Goal: Information Seeking & Learning: Check status

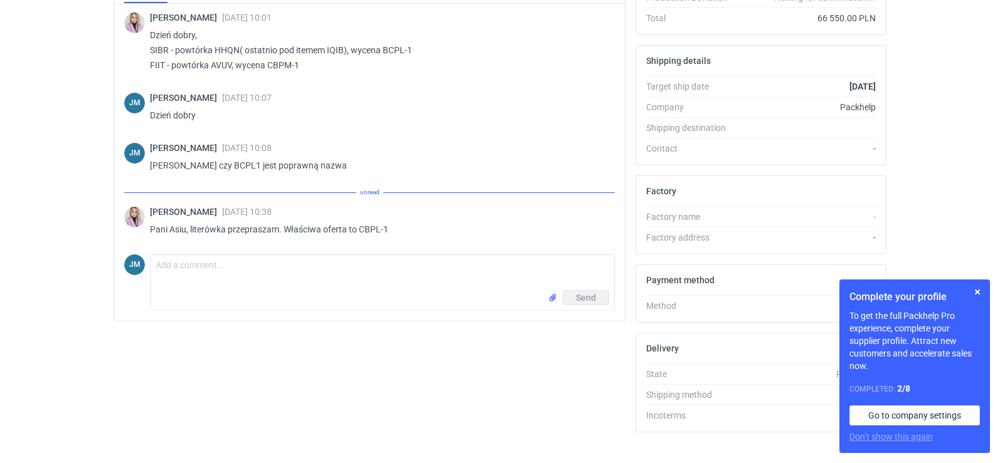
scroll to position [342, 0]
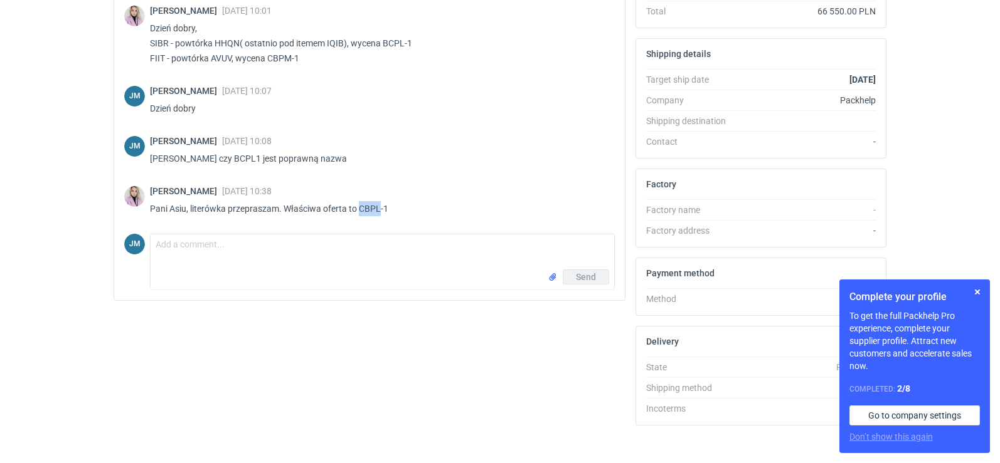
drag, startPoint x: 361, startPoint y: 211, endPoint x: 381, endPoint y: 207, distance: 20.4
click at [381, 207] on p "Pani Asiu, literówka przepraszam. Właściwa oferta to CBPL-1" at bounding box center [377, 208] width 455 height 15
copy p "CBPL"
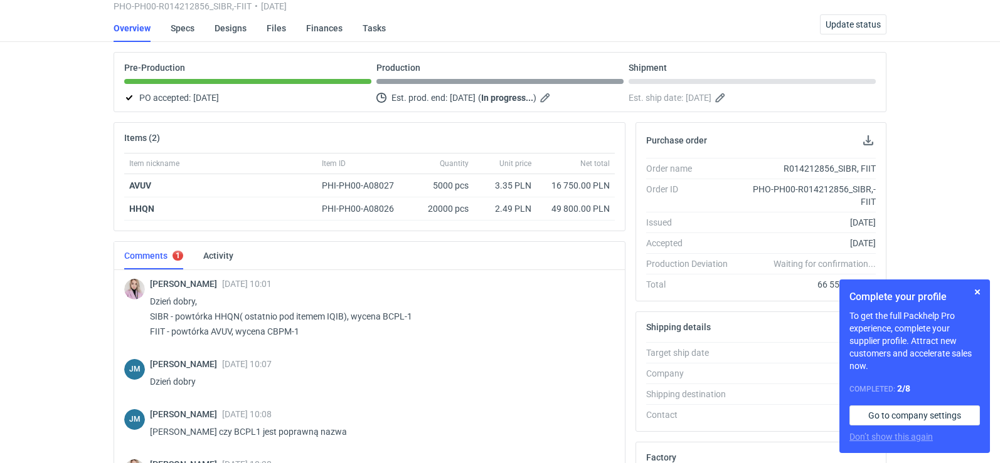
scroll to position [0, 0]
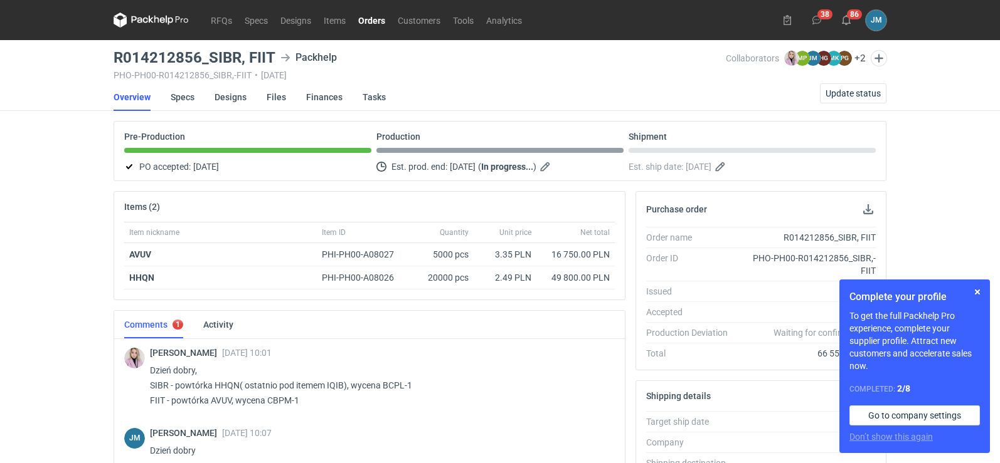
click at [147, 20] on icon at bounding box center [151, 20] width 75 height 15
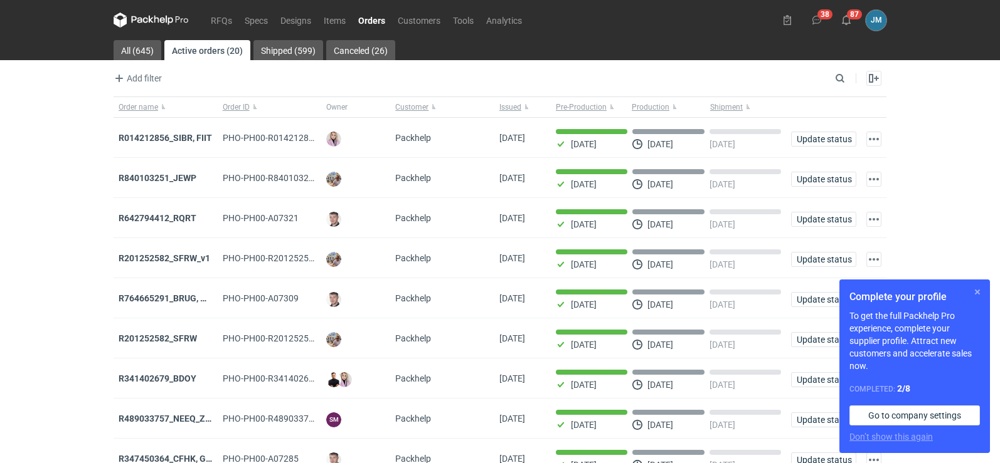
click at [980, 291] on button "button" at bounding box center [977, 292] width 15 height 15
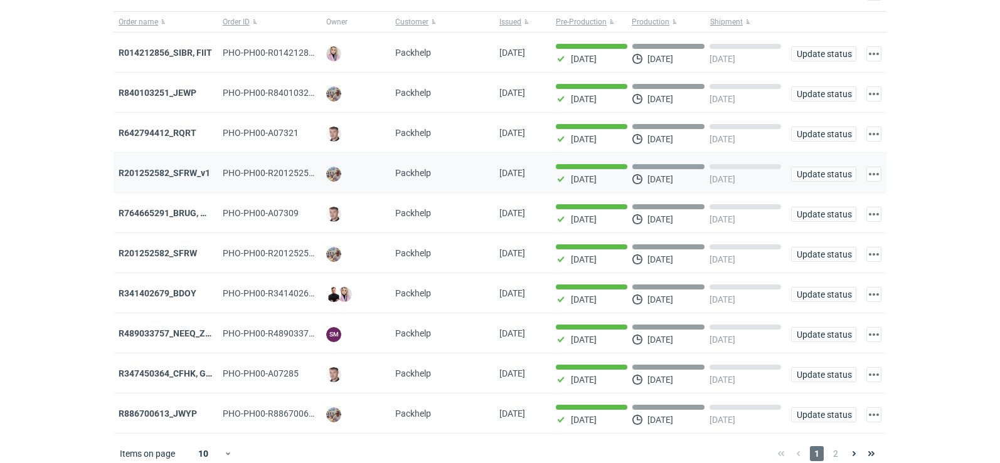
scroll to position [102, 0]
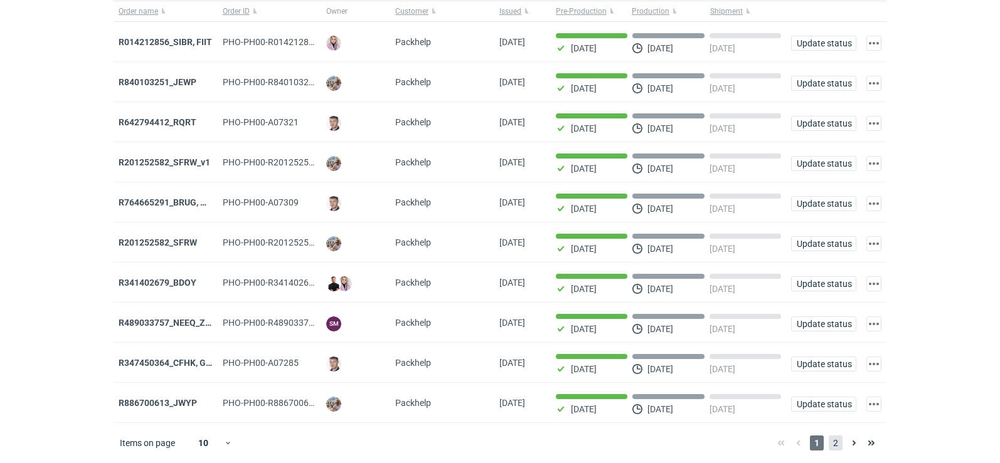
click at [839, 447] on span "2" at bounding box center [836, 443] width 14 height 15
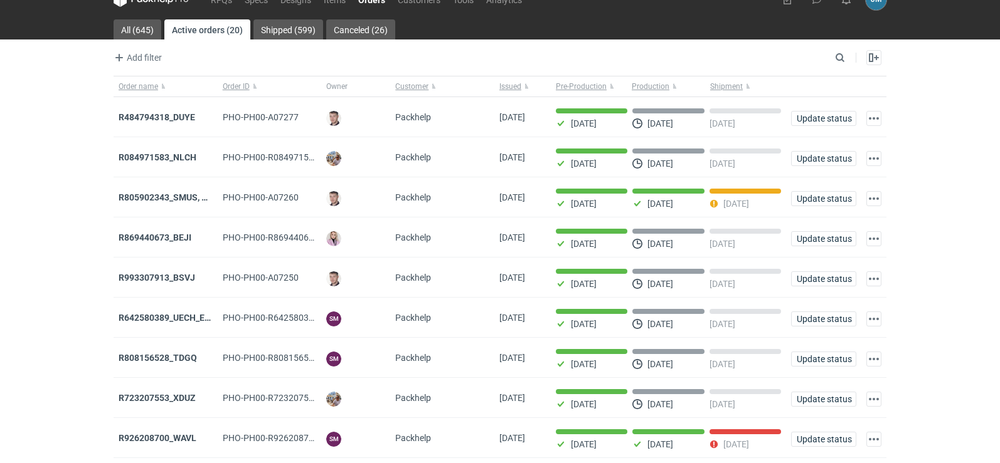
scroll to position [102, 0]
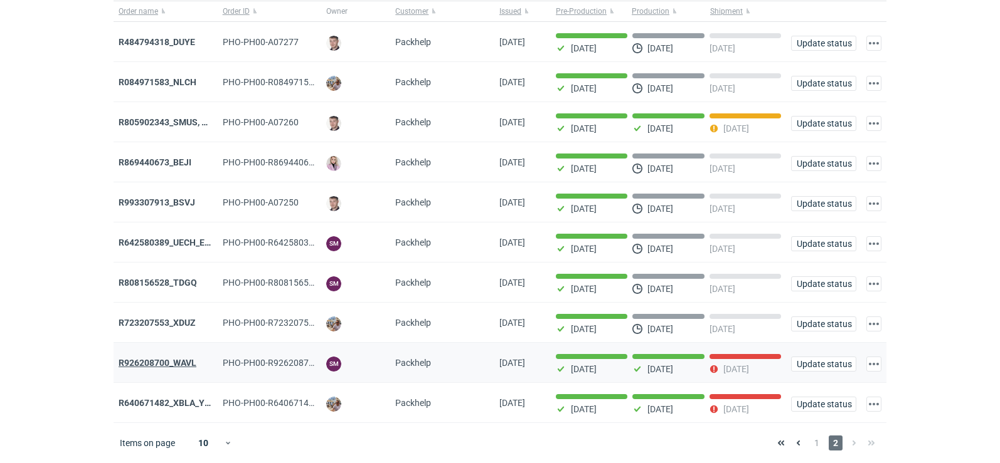
click at [142, 367] on strong "R926208700_WAVL" at bounding box center [158, 363] width 78 height 10
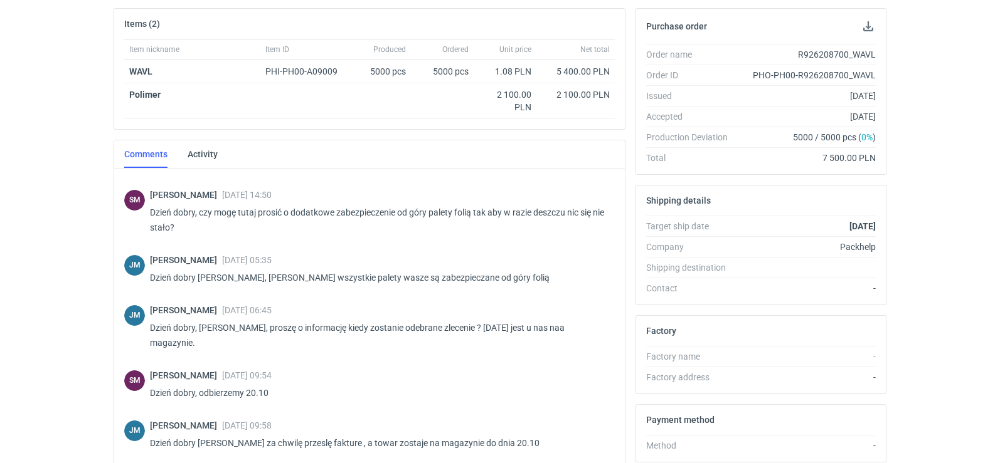
scroll to position [342, 0]
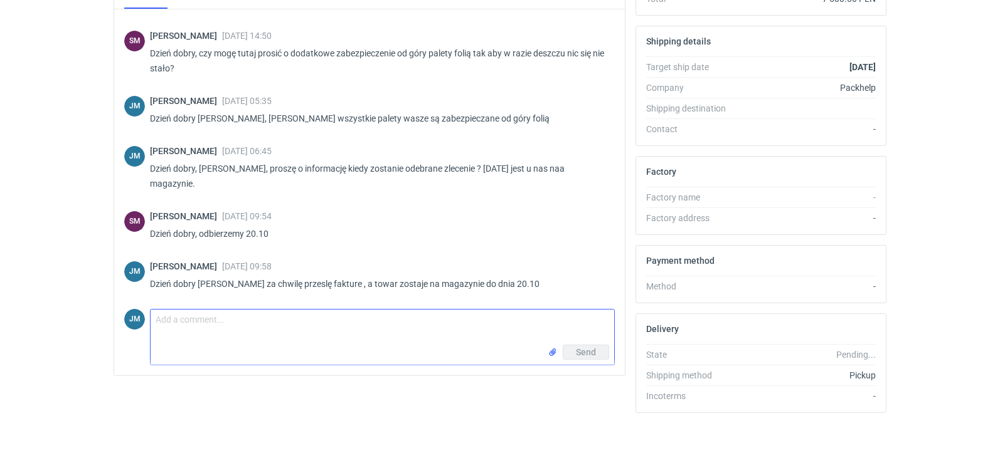
click at [191, 334] on textarea "Comment message" at bounding box center [382, 327] width 463 height 35
type textarea "P"
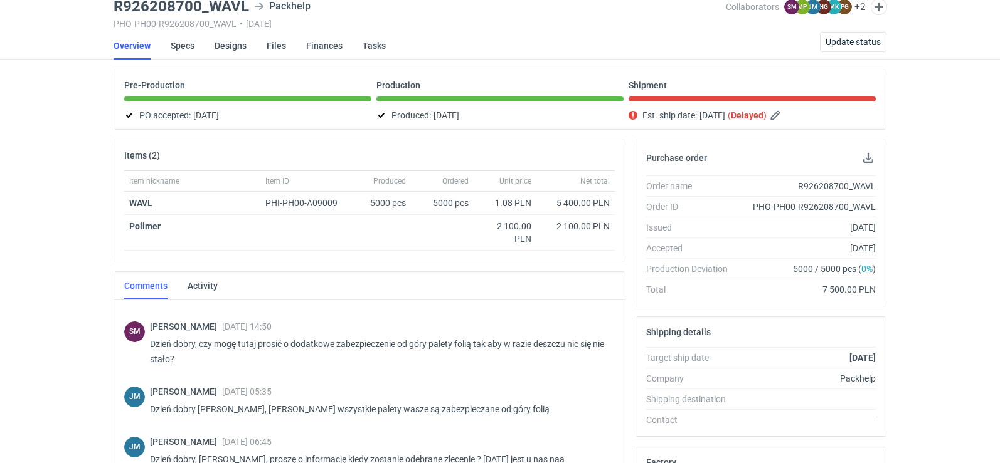
scroll to position [0, 0]
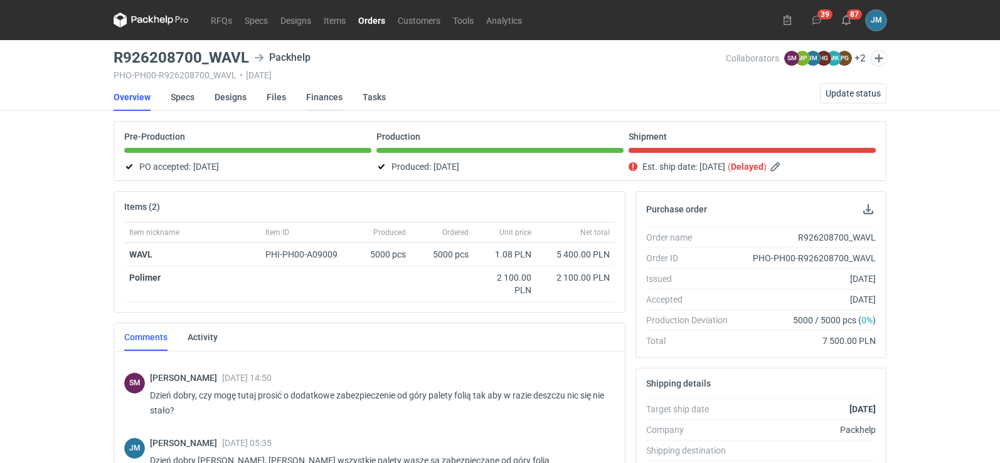
click at [323, 99] on link "Finances" at bounding box center [324, 97] width 36 height 28
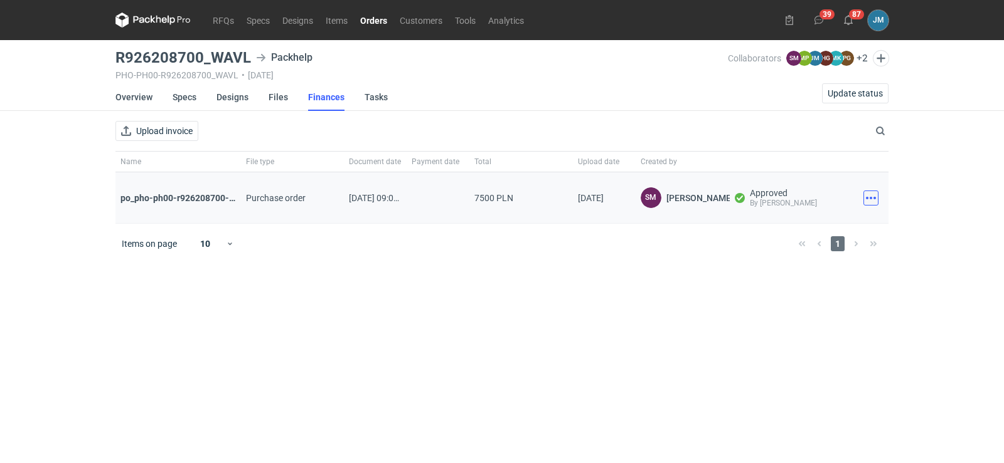
click at [864, 201] on button "button" at bounding box center [870, 198] width 15 height 15
click at [819, 223] on button "Download" at bounding box center [815, 226] width 115 height 20
click at [173, 21] on icon at bounding box center [152, 20] width 75 height 15
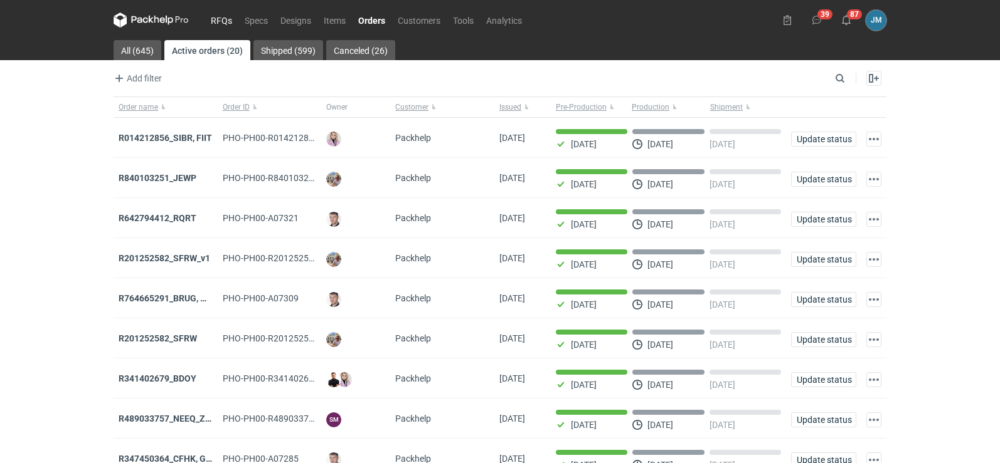
click at [231, 22] on link "RFQs" at bounding box center [221, 20] width 34 height 15
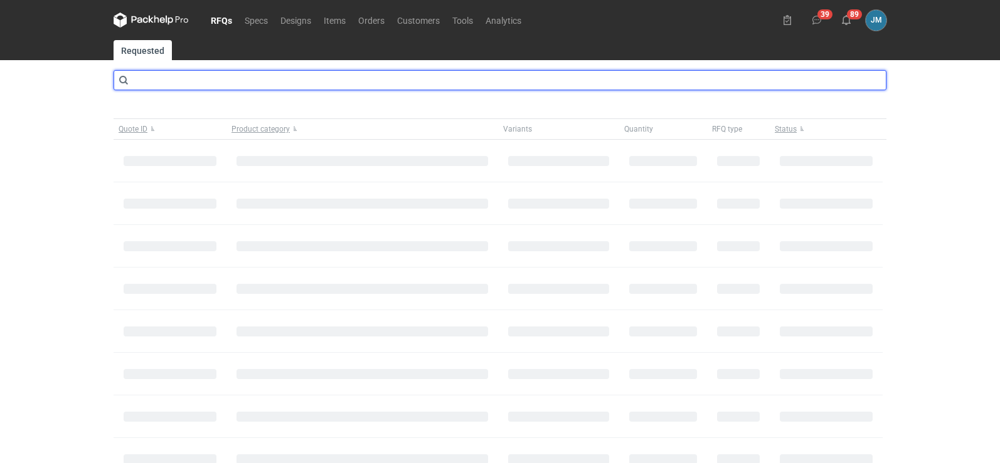
click at [204, 76] on input "text" at bounding box center [500, 80] width 773 height 20
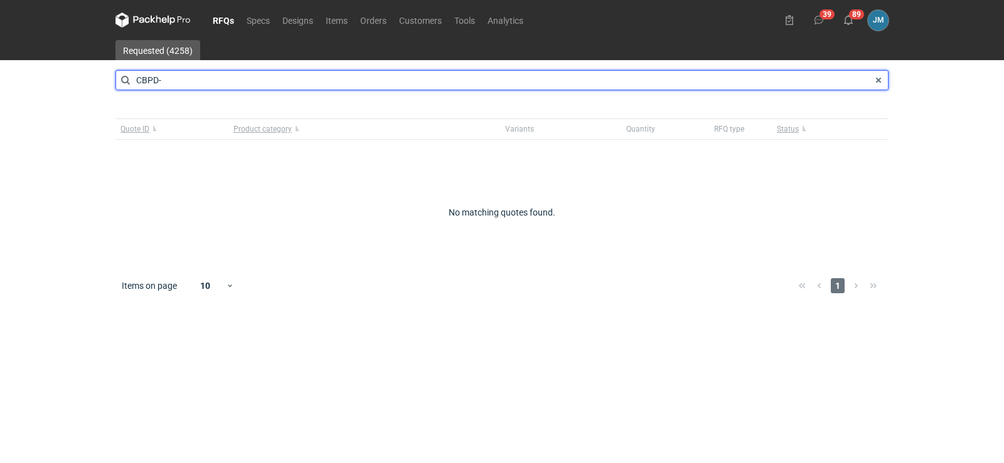
click at [204, 76] on input "CBPD-" at bounding box center [501, 80] width 773 height 20
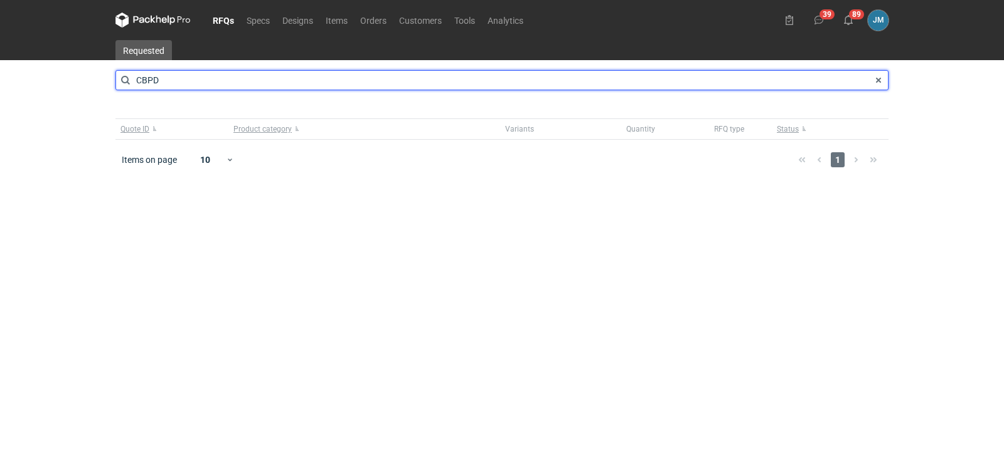
type input "CBPD"
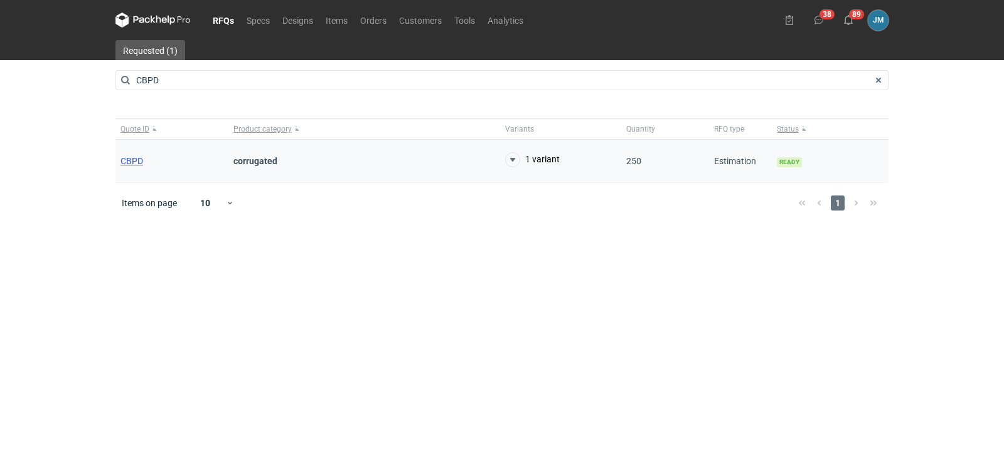
click at [134, 164] on span "CBPD" at bounding box center [131, 161] width 23 height 10
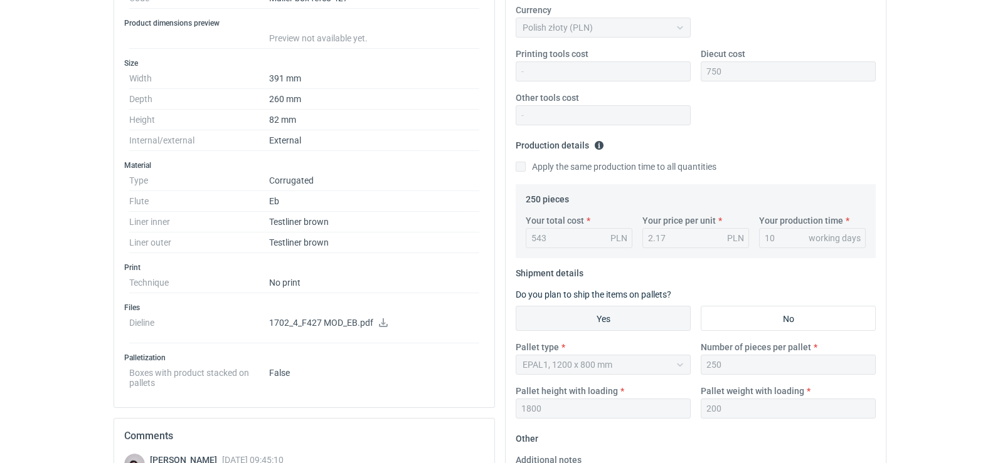
scroll to position [251, 0]
click at [378, 328] on link at bounding box center [383, 325] width 10 height 10
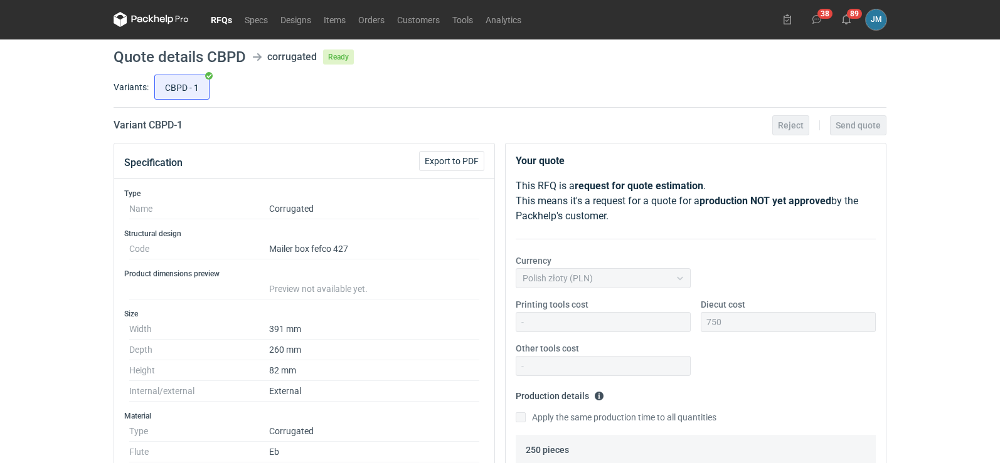
scroll to position [0, 0]
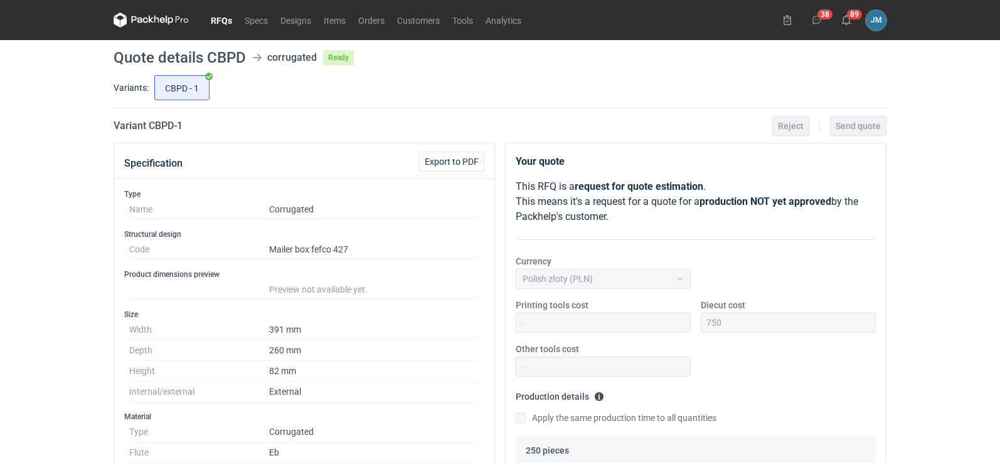
click at [172, 18] on icon at bounding box center [170, 20] width 8 height 9
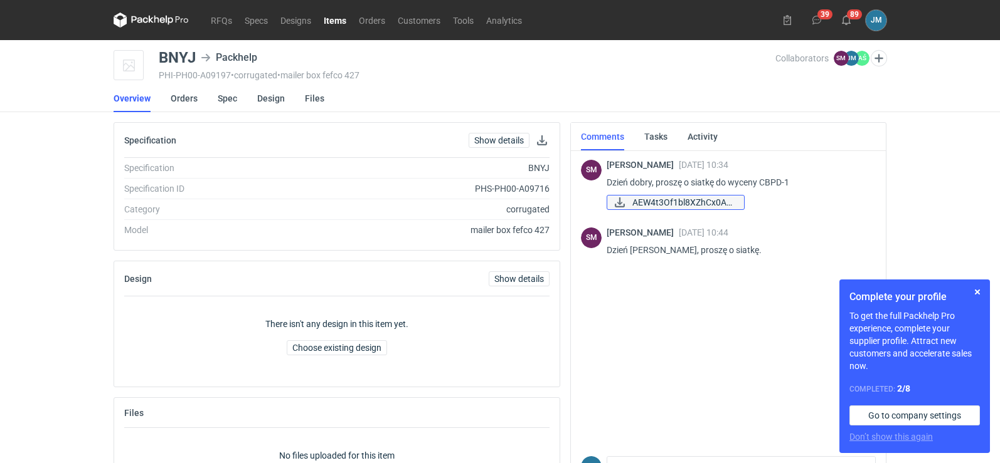
click at [650, 202] on span "AEW4t3Of1bl8XZhCx0A6..." at bounding box center [683, 203] width 102 height 14
click at [172, 100] on link "Orders" at bounding box center [184, 99] width 27 height 28
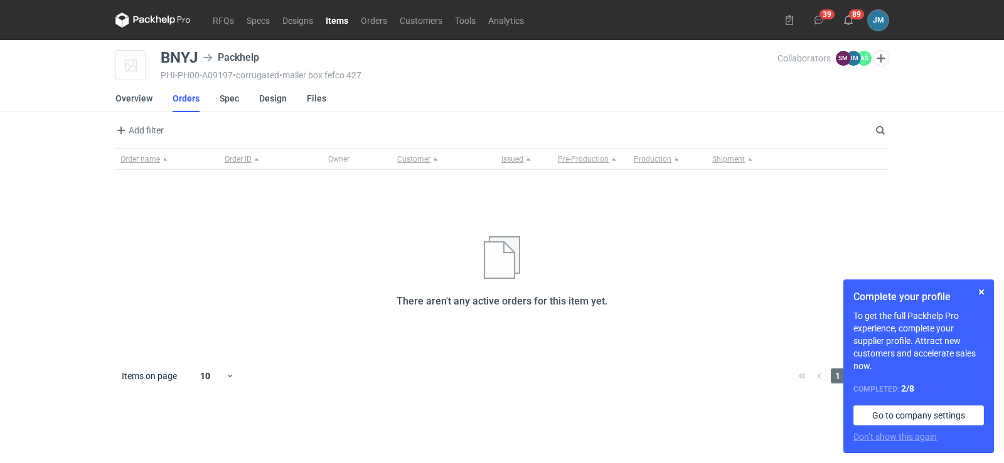
click at [241, 102] on li "Spec" at bounding box center [240, 99] width 40 height 28
click at [238, 103] on li "Spec" at bounding box center [240, 99] width 40 height 28
click at [236, 103] on link "Spec" at bounding box center [229, 99] width 19 height 28
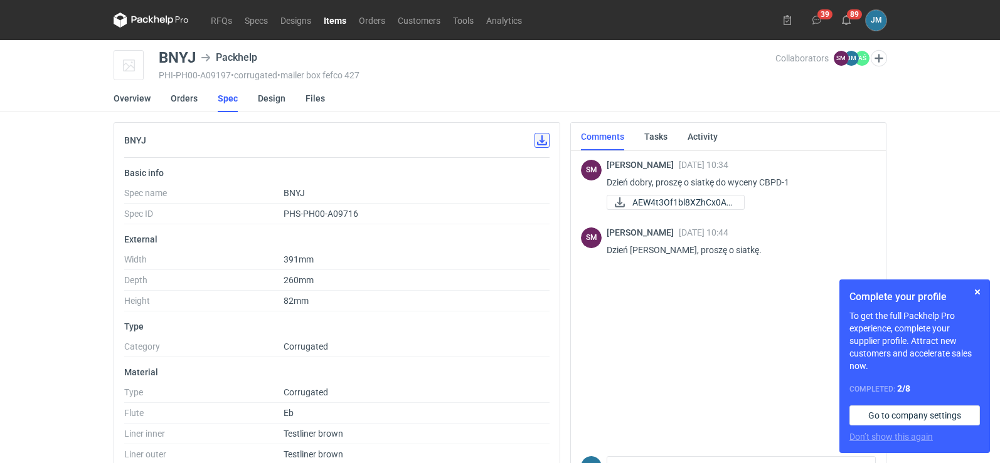
click at [539, 142] on button "button" at bounding box center [541, 140] width 15 height 15
click at [978, 294] on button "button" at bounding box center [977, 292] width 15 height 15
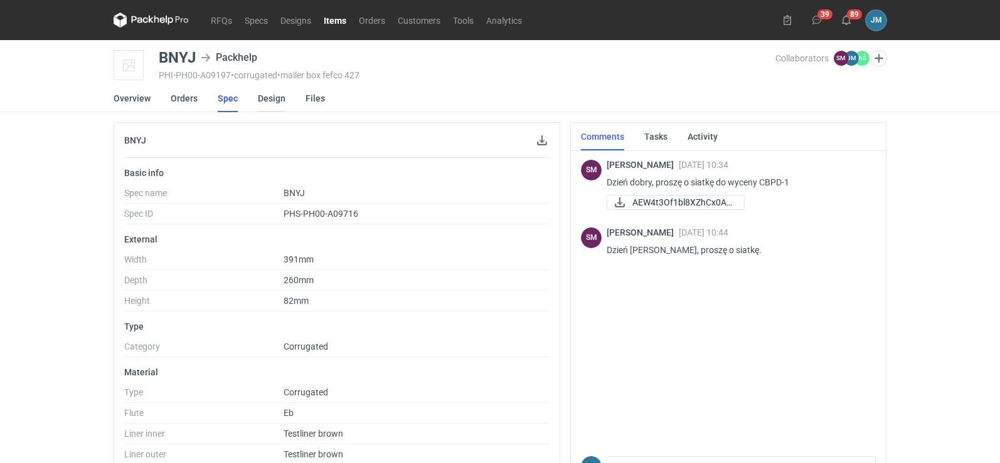
click at [271, 101] on link "Design" at bounding box center [272, 99] width 28 height 28
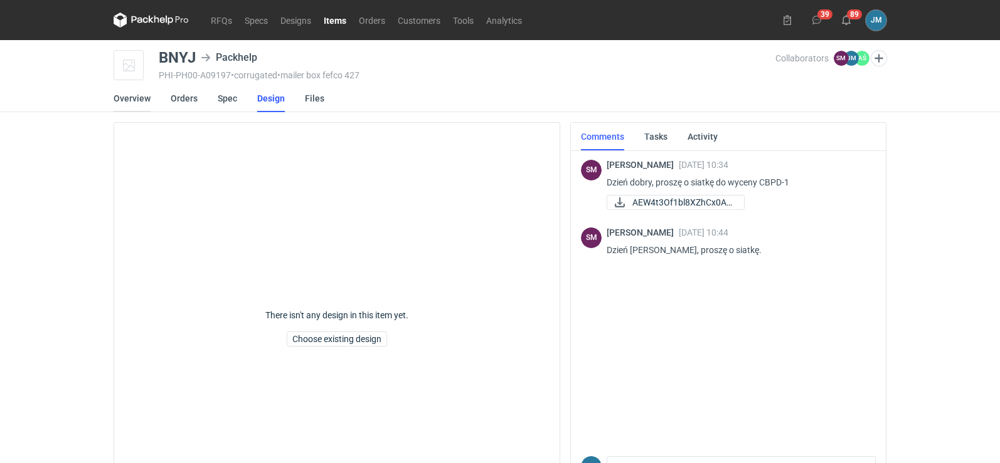
click at [133, 102] on link "Overview" at bounding box center [132, 99] width 37 height 28
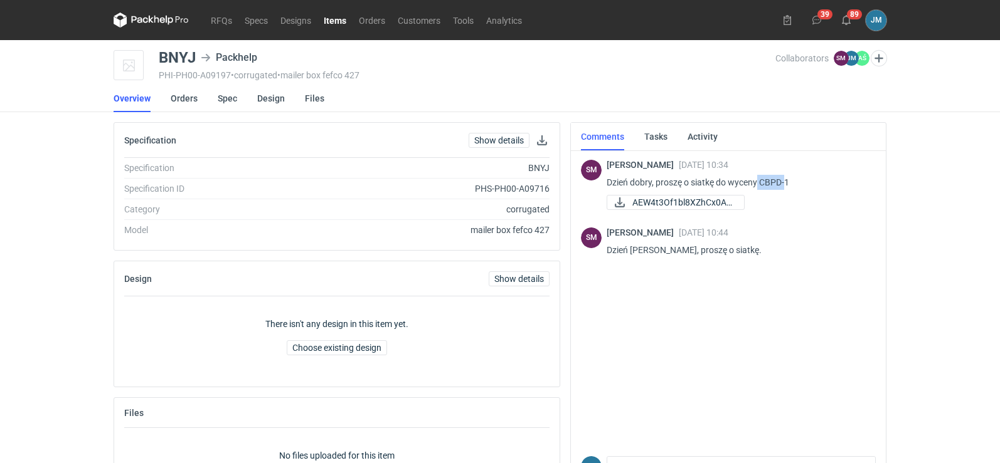
drag, startPoint x: 759, startPoint y: 186, endPoint x: 785, endPoint y: 184, distance: 25.8
click at [785, 184] on p "Dzień dobry, proszę o siatkę do wyceny CBPD-1" at bounding box center [735, 182] width 259 height 15
copy p "CBPD-"
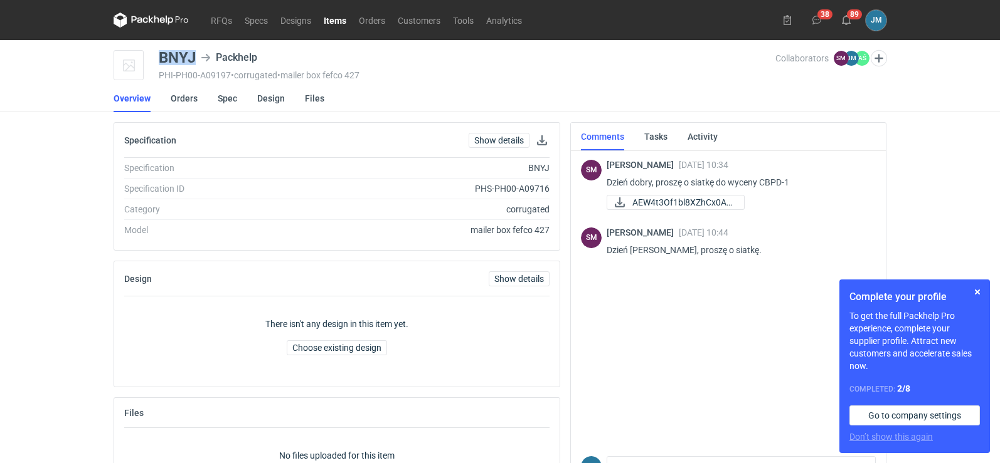
drag, startPoint x: 197, startPoint y: 57, endPoint x: 158, endPoint y: 58, distance: 38.9
click at [158, 58] on div "BNYJ Packhelp PHI-PH00-A09197 • corrugated • mailer box fefco 427 Collaborators…" at bounding box center [500, 65] width 773 height 31
copy div "BNYJ"
click at [718, 287] on div "[PERSON_NAME] [DATE] 10:34 Dzień [PERSON_NAME], proszę o siatkę do wyceny CBPD-…" at bounding box center [728, 300] width 295 height 303
click at [735, 119] on main "BNYJ Packhelp PHI-PH00-A09197 • corrugated • mailer box fefco 427 Collaborators…" at bounding box center [500, 287] width 783 height 494
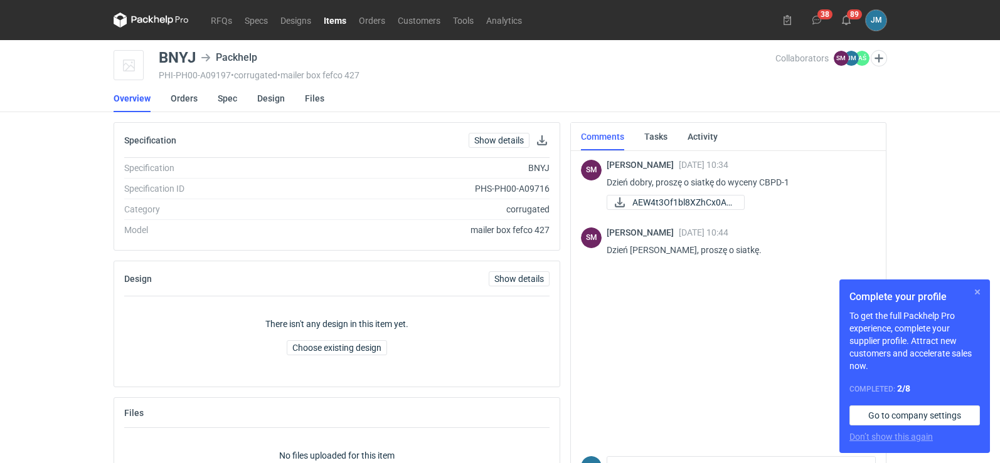
click at [977, 292] on button "button" at bounding box center [977, 292] width 15 height 15
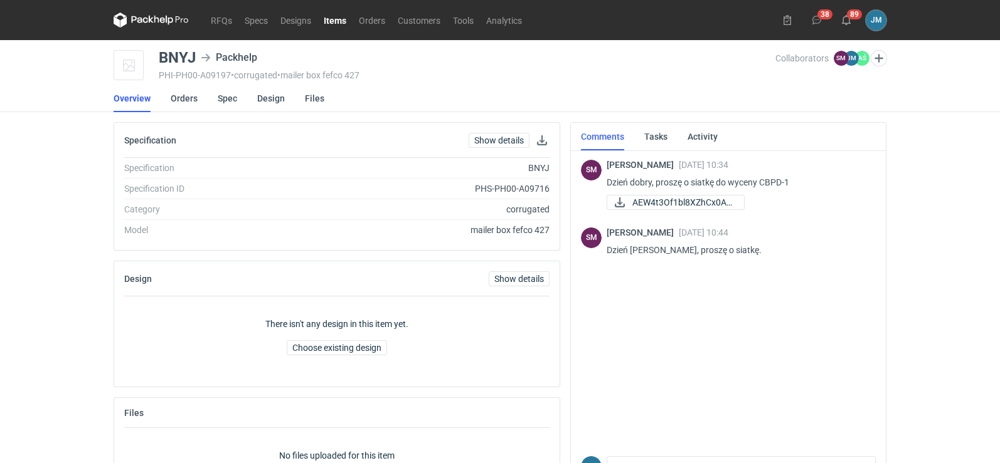
click at [154, 23] on icon at bounding box center [151, 20] width 75 height 15
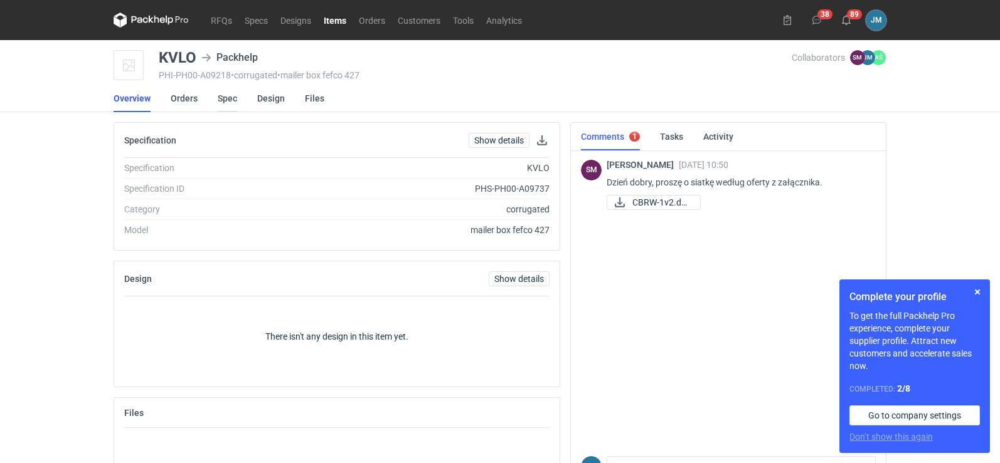
click at [223, 96] on link "Spec" at bounding box center [227, 99] width 19 height 28
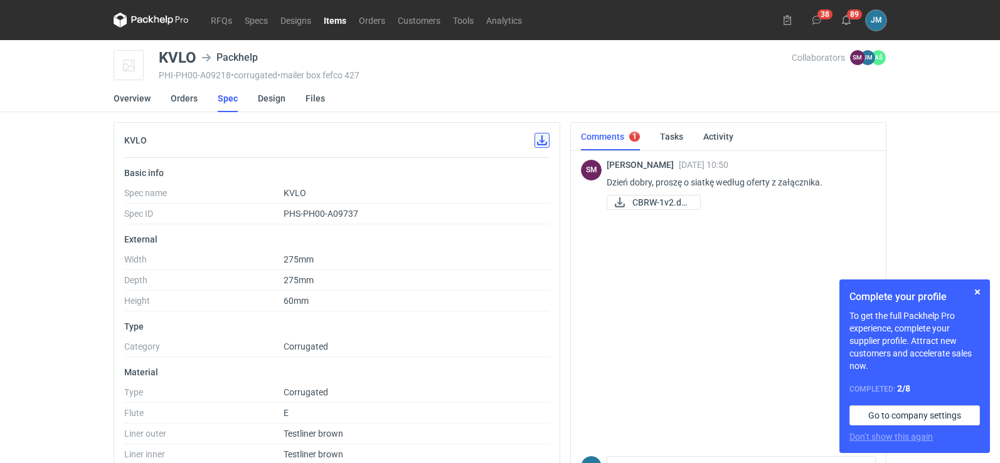
click at [541, 143] on button "button" at bounding box center [541, 140] width 15 height 15
click at [632, 200] on span "CBRW-1v2.docx" at bounding box center [661, 203] width 58 height 14
click at [223, 26] on link "RFQs" at bounding box center [221, 20] width 34 height 15
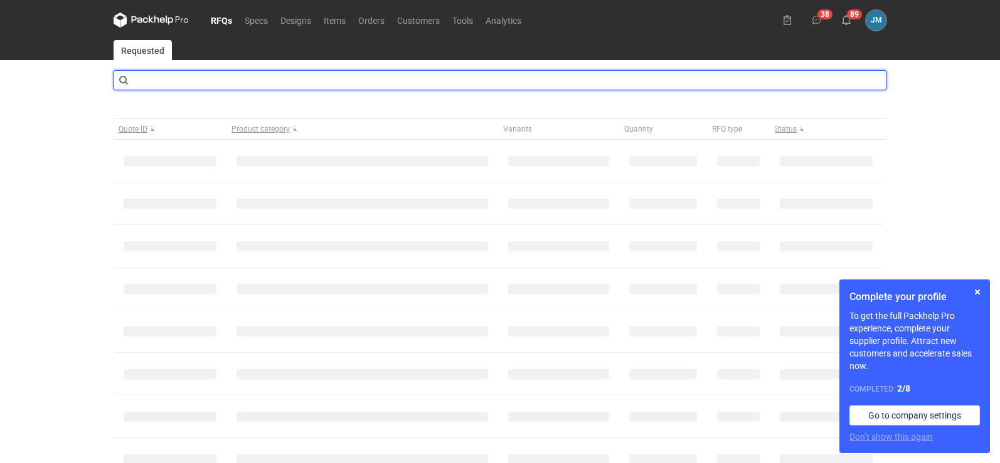
click at [200, 83] on input "text" at bounding box center [500, 80] width 773 height 20
type input "cbrw"
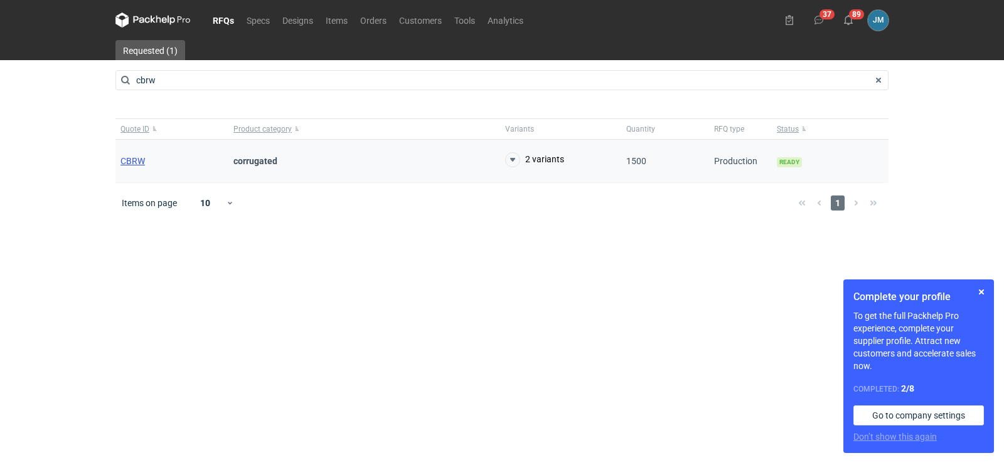
click at [125, 158] on span "CBRW" at bounding box center [132, 161] width 24 height 10
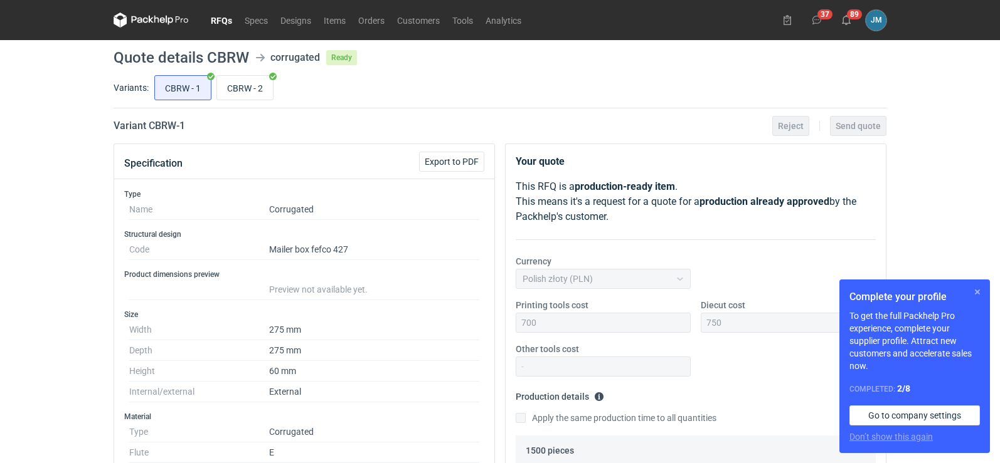
click at [975, 294] on button "button" at bounding box center [977, 292] width 15 height 15
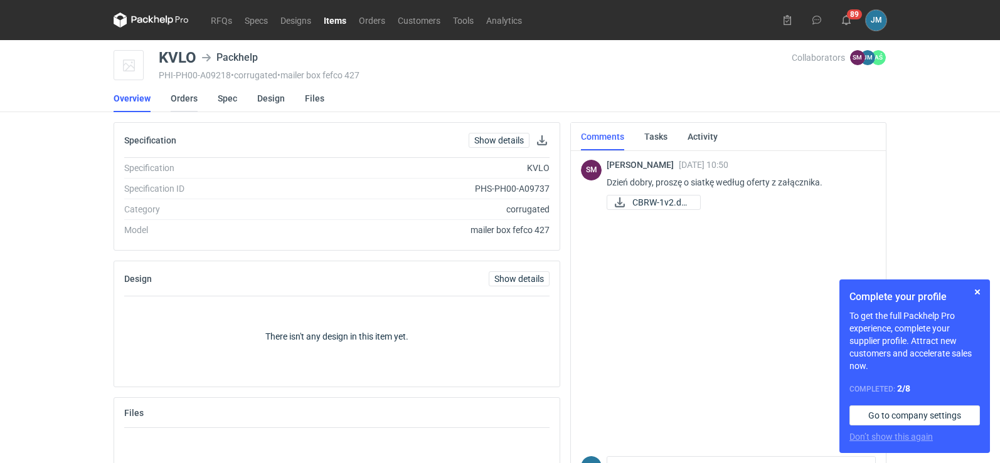
click at [171, 95] on link "Orders" at bounding box center [184, 99] width 27 height 28
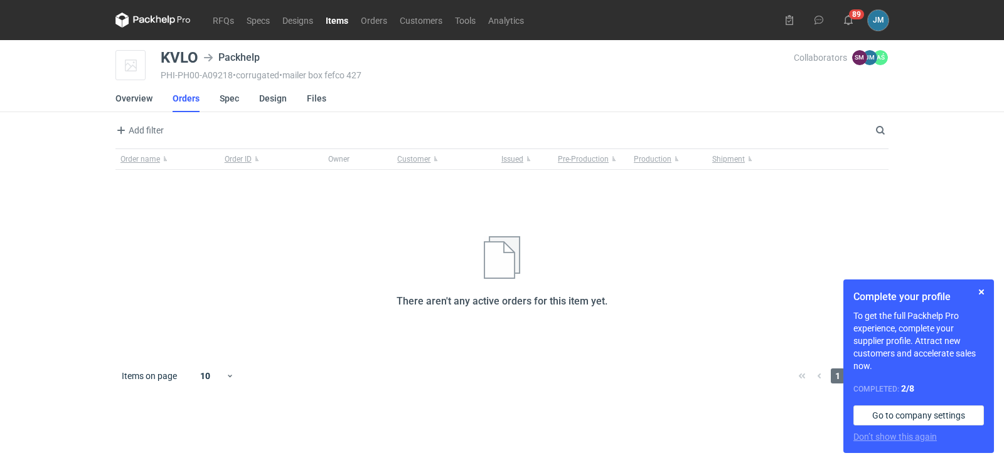
click at [137, 21] on icon at bounding box center [152, 20] width 75 height 15
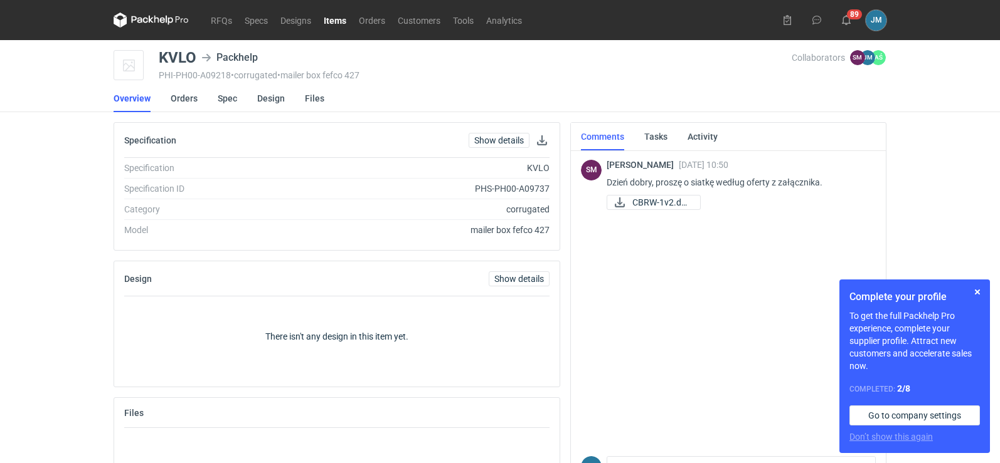
click at [633, 195] on div "[PERSON_NAME] [DATE] 10:50 Dzień [PERSON_NAME], proszę o siatkę według oferty z…" at bounding box center [735, 186] width 259 height 53
click at [635, 206] on span "CBRW-1v2.docx" at bounding box center [661, 203] width 58 height 14
drag, startPoint x: 198, startPoint y: 59, endPoint x: 161, endPoint y: 64, distance: 38.0
click at [154, 65] on div "KVLO Packhelp PHI-PH00-A09218 • corrugated • mailer box fefco 427 Collaborators…" at bounding box center [500, 65] width 773 height 31
click at [156, 61] on div "KVLO Packhelp PHI-PH00-A09218 • corrugated • mailer box fefco 427 Collaborators…" at bounding box center [500, 65] width 773 height 31
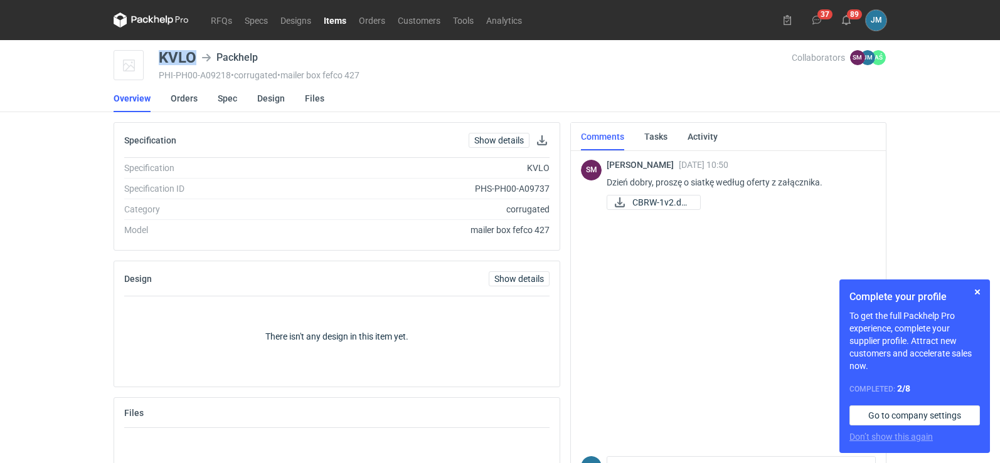
drag, startPoint x: 194, startPoint y: 56, endPoint x: 156, endPoint y: 58, distance: 38.3
click at [156, 58] on div "KVLO Packhelp PHI-PH00-A09218 • corrugated • mailer box fefco 427 Collaborators…" at bounding box center [500, 65] width 773 height 31
copy div "KVLO"
click at [140, 24] on icon at bounding box center [151, 20] width 75 height 15
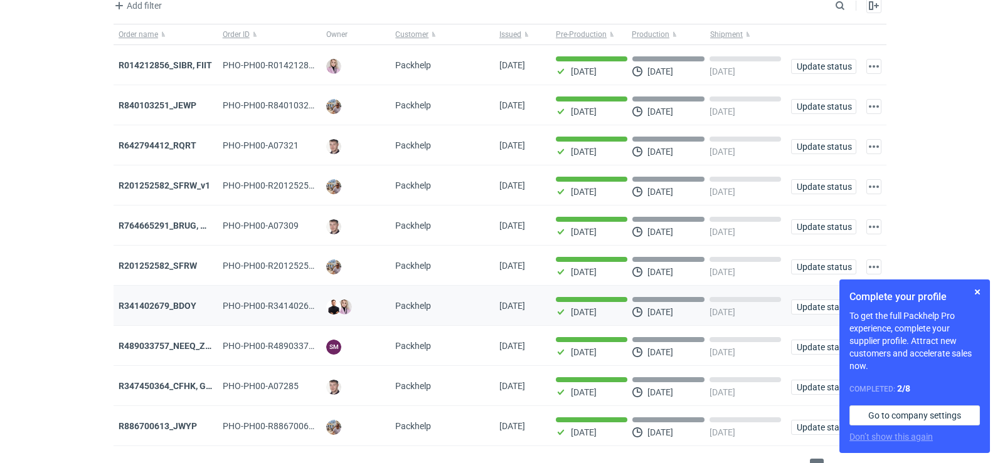
scroll to position [102, 0]
